Goal: Obtain resource: Download file/media

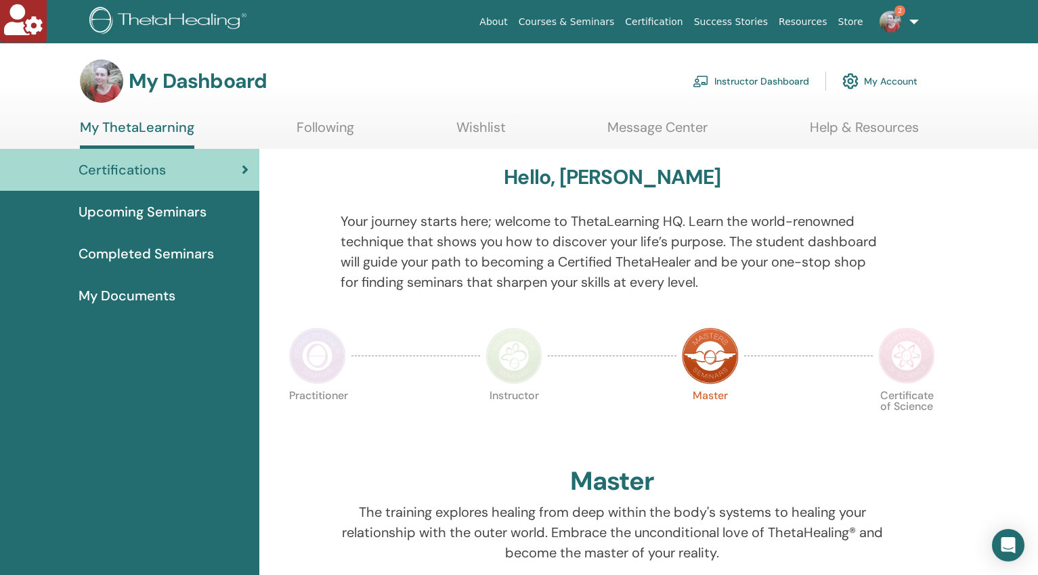
click at [757, 78] on link "Instructor Dashboard" at bounding box center [750, 81] width 116 height 30
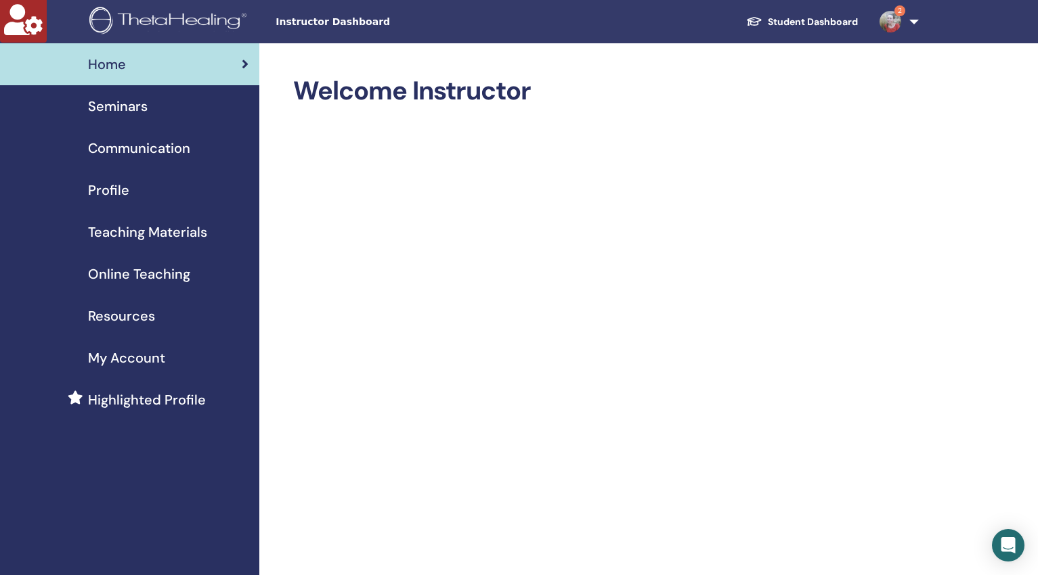
click at [176, 233] on span "Teaching Materials" at bounding box center [147, 232] width 119 height 20
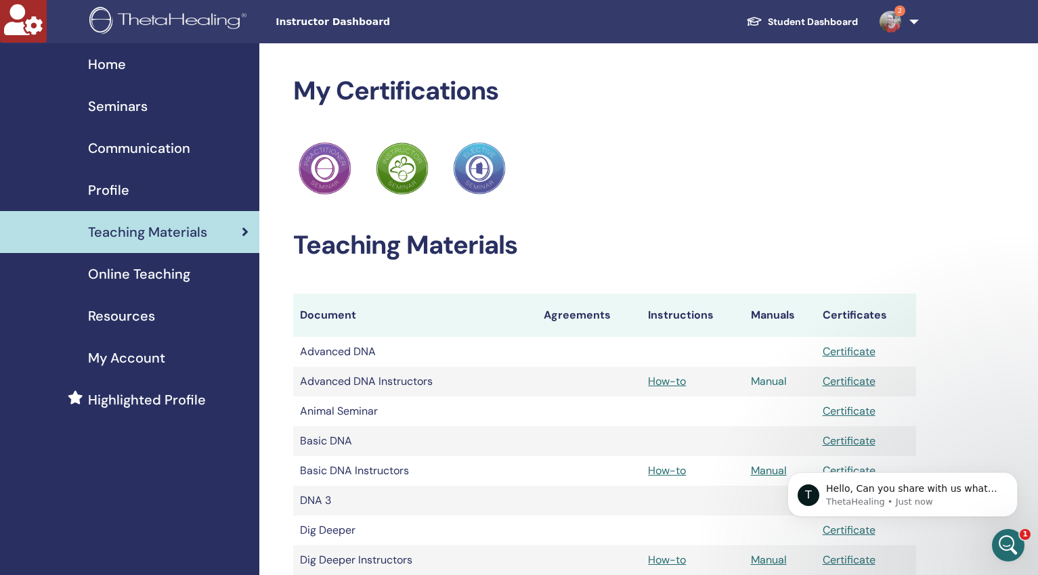
click at [761, 382] on link "Manual" at bounding box center [769, 381] width 36 height 14
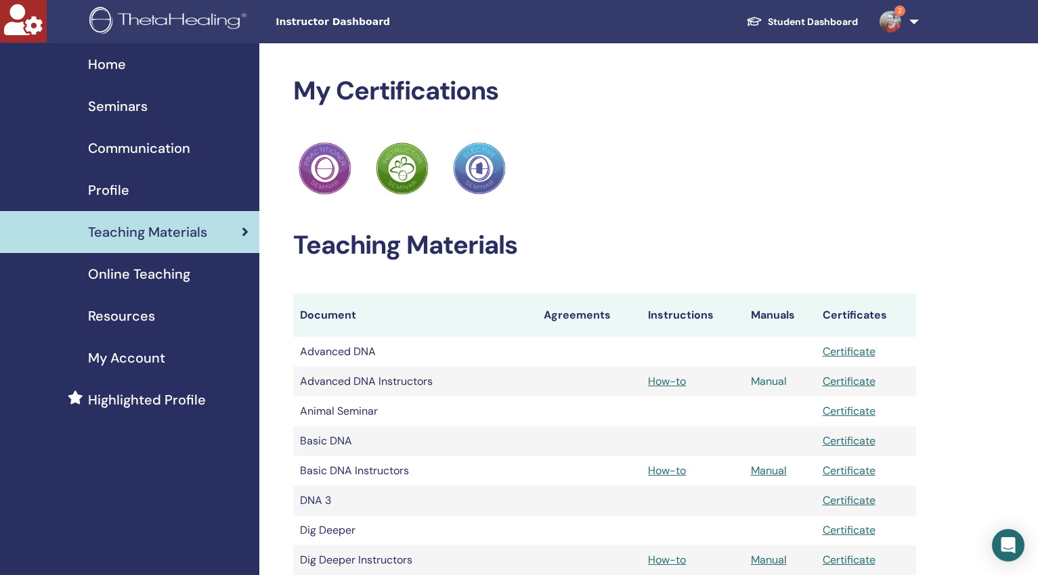
click at [762, 384] on link "Manual" at bounding box center [769, 381] width 36 height 14
